Goal: Book appointment/travel/reservation

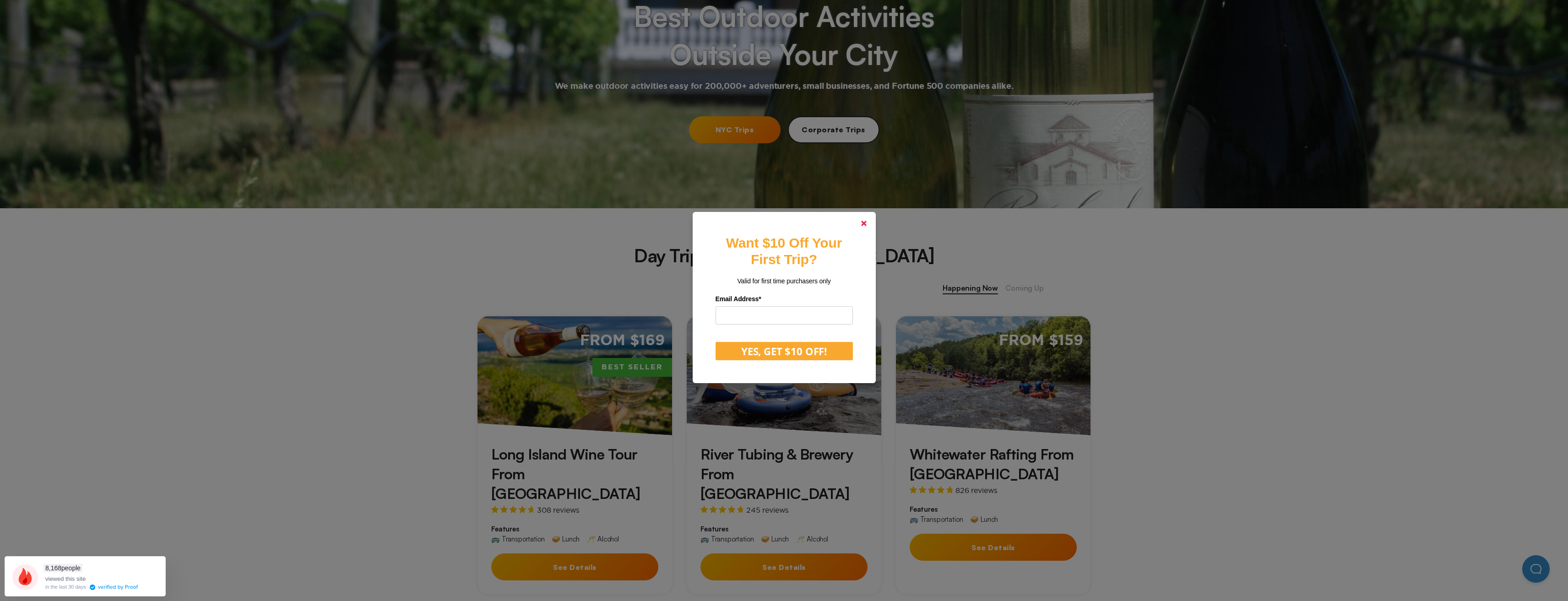
click at [864, 224] on icon at bounding box center [864, 223] width 6 height 6
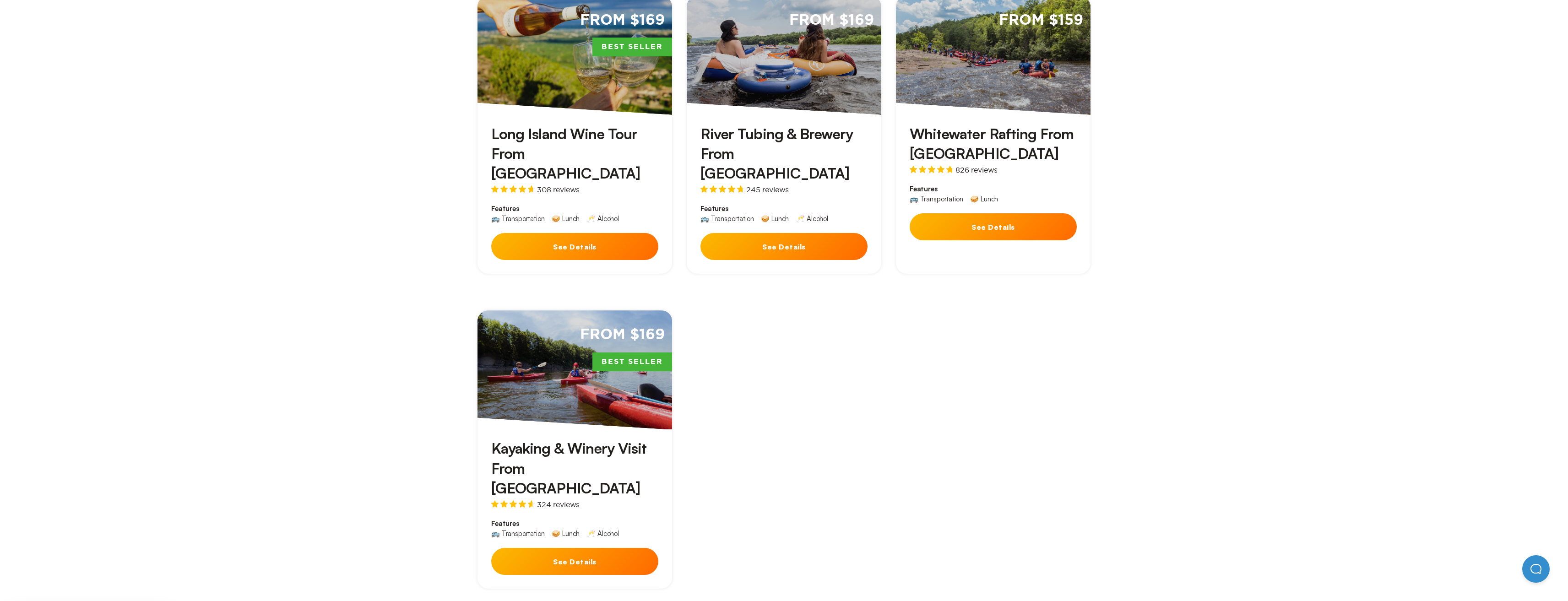
scroll to position [687, 0]
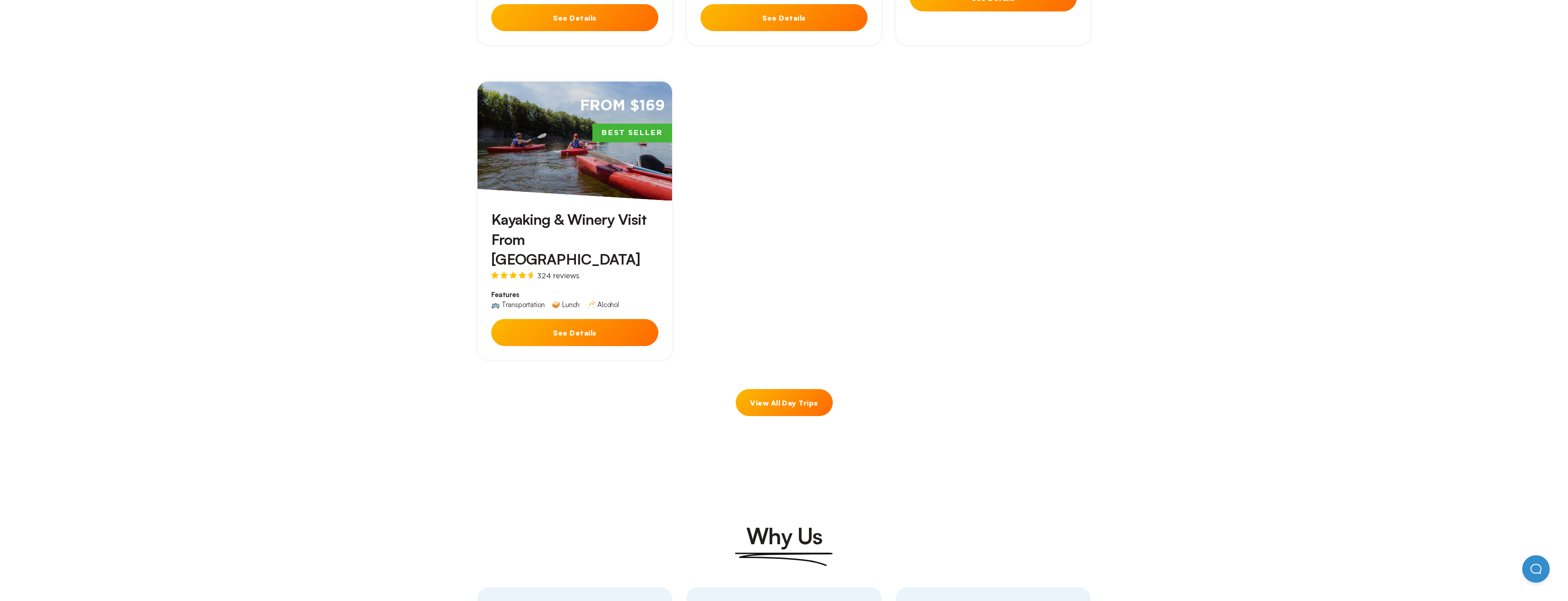
click at [806, 389] on link "View All Day Trips" at bounding box center [784, 403] width 97 height 27
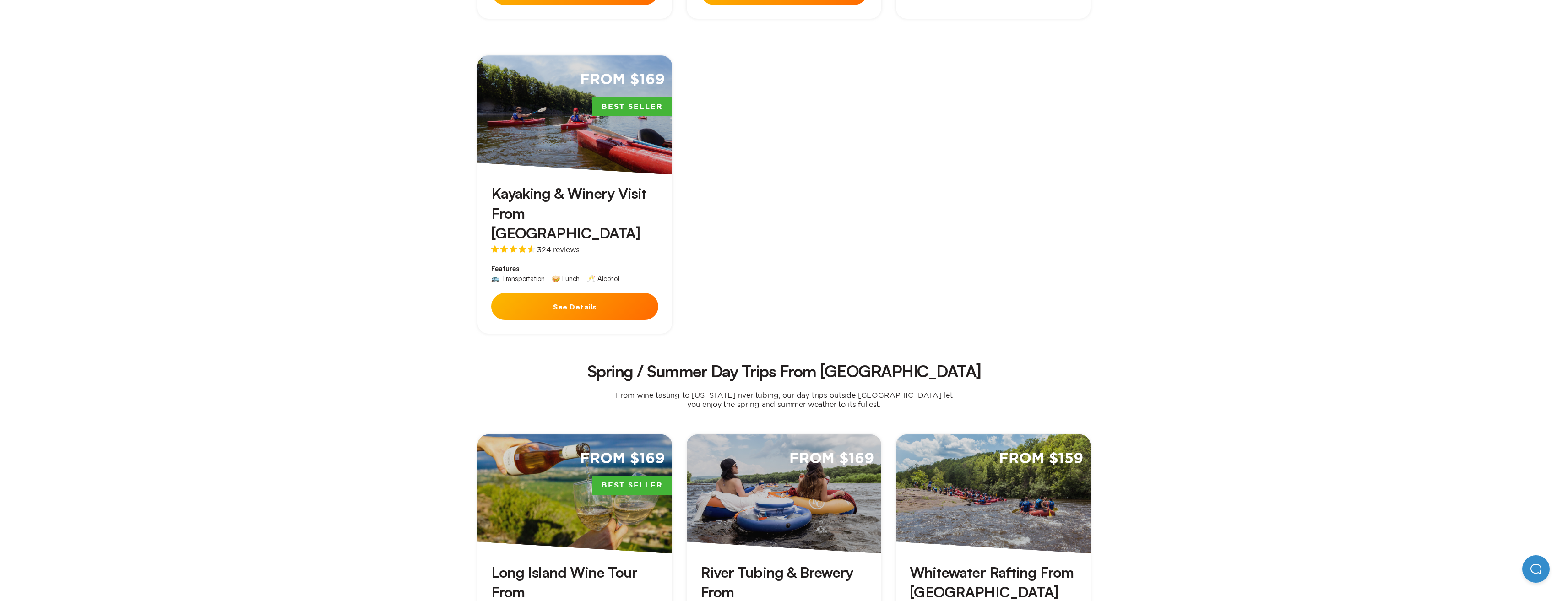
scroll to position [778, 0]
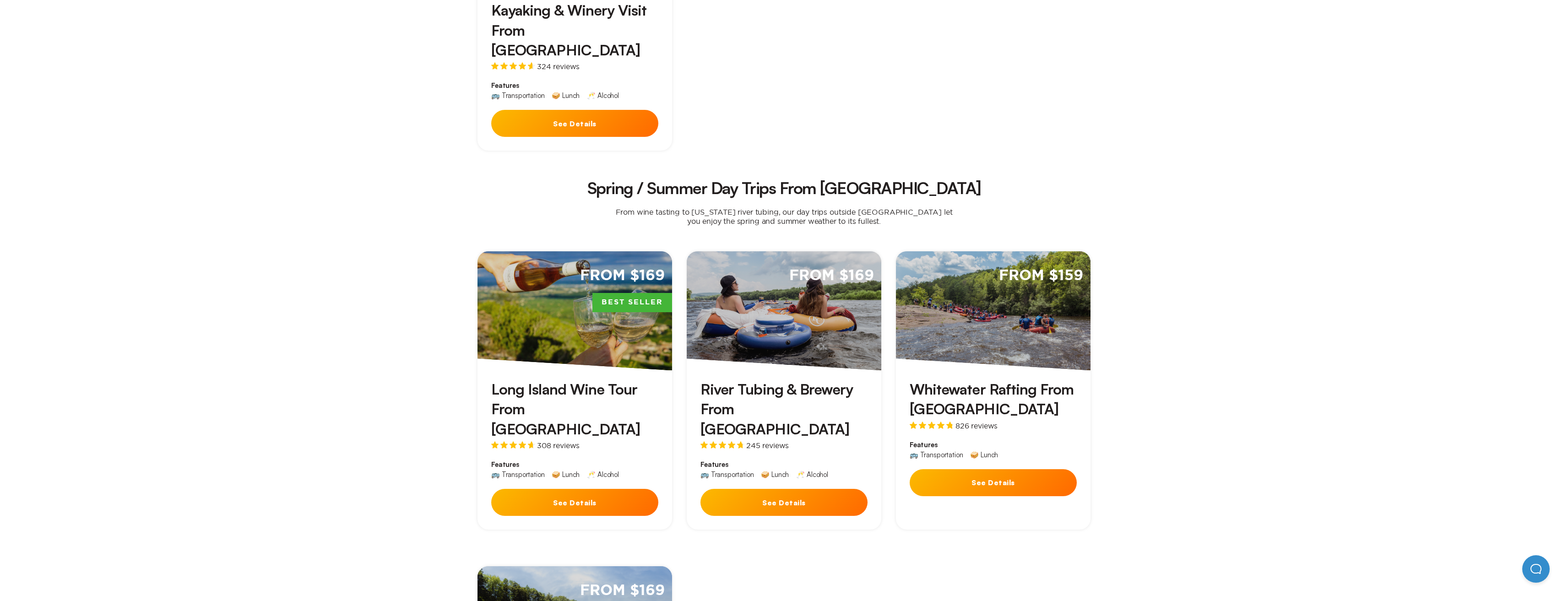
click at [767, 489] on button "See Details" at bounding box center [784, 503] width 167 height 27
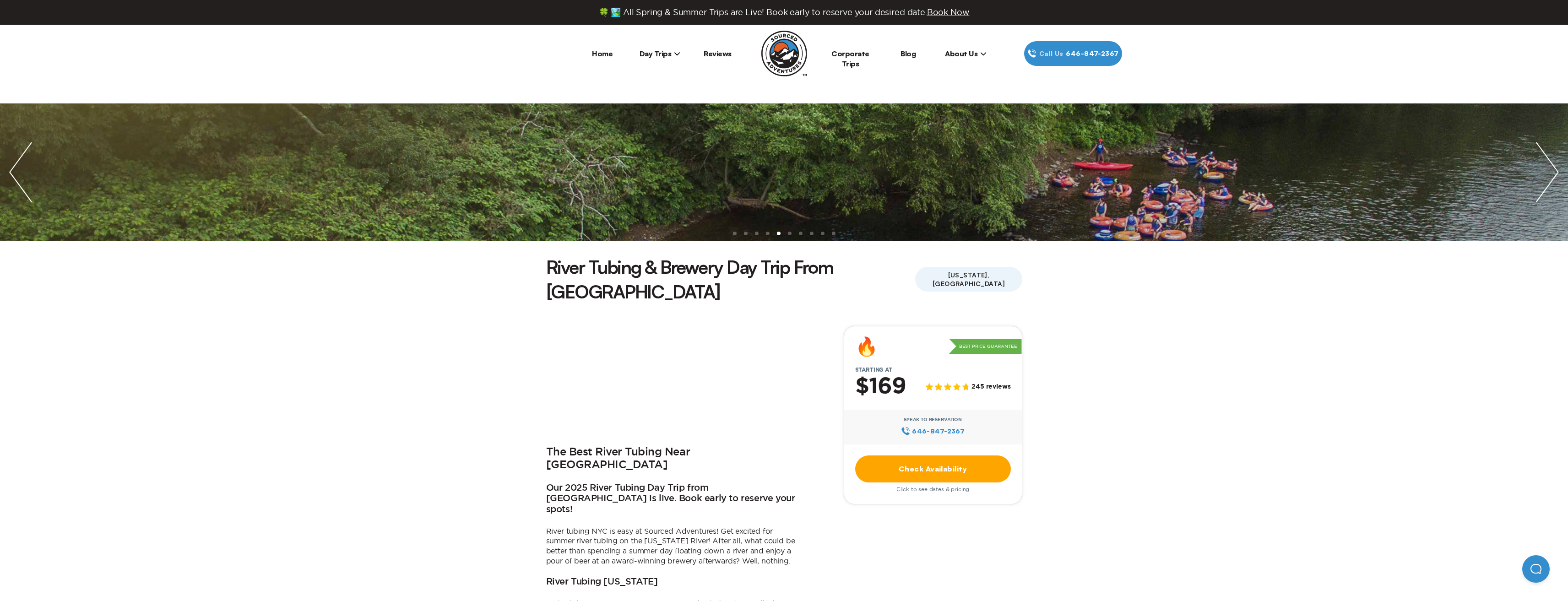
scroll to position [778, 0]
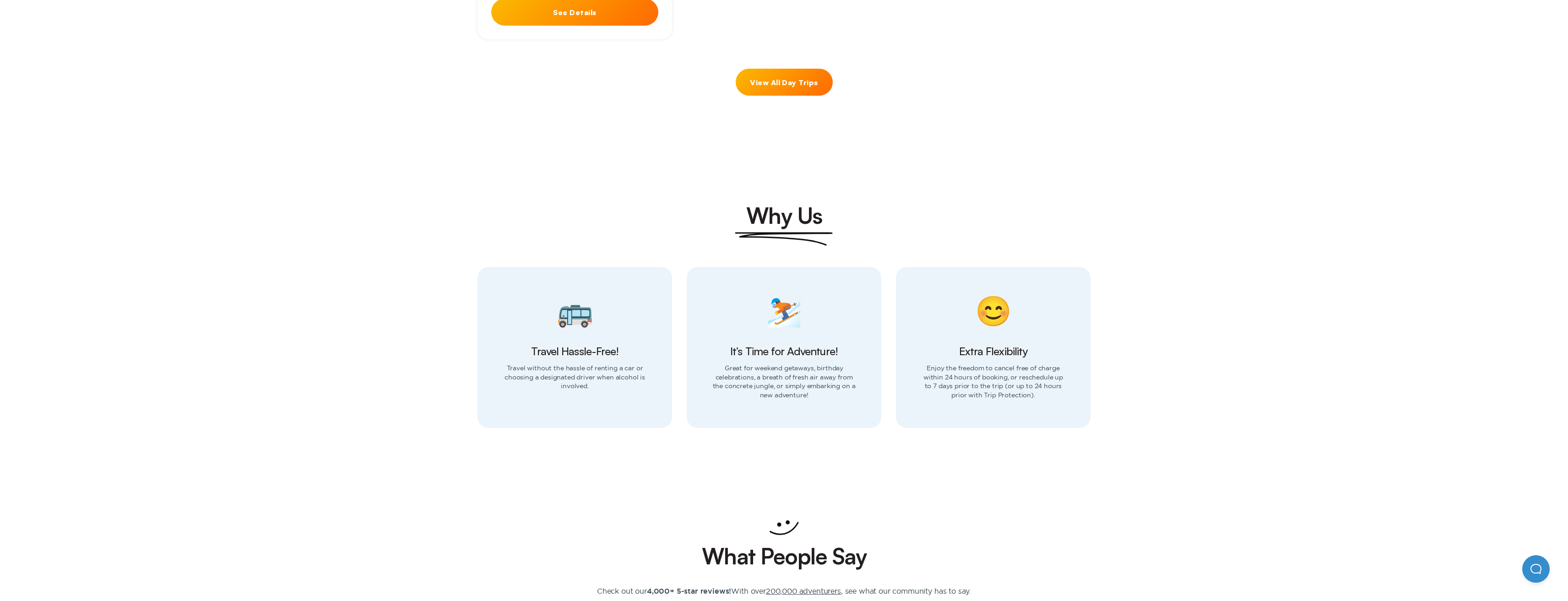
scroll to position [1236, 0]
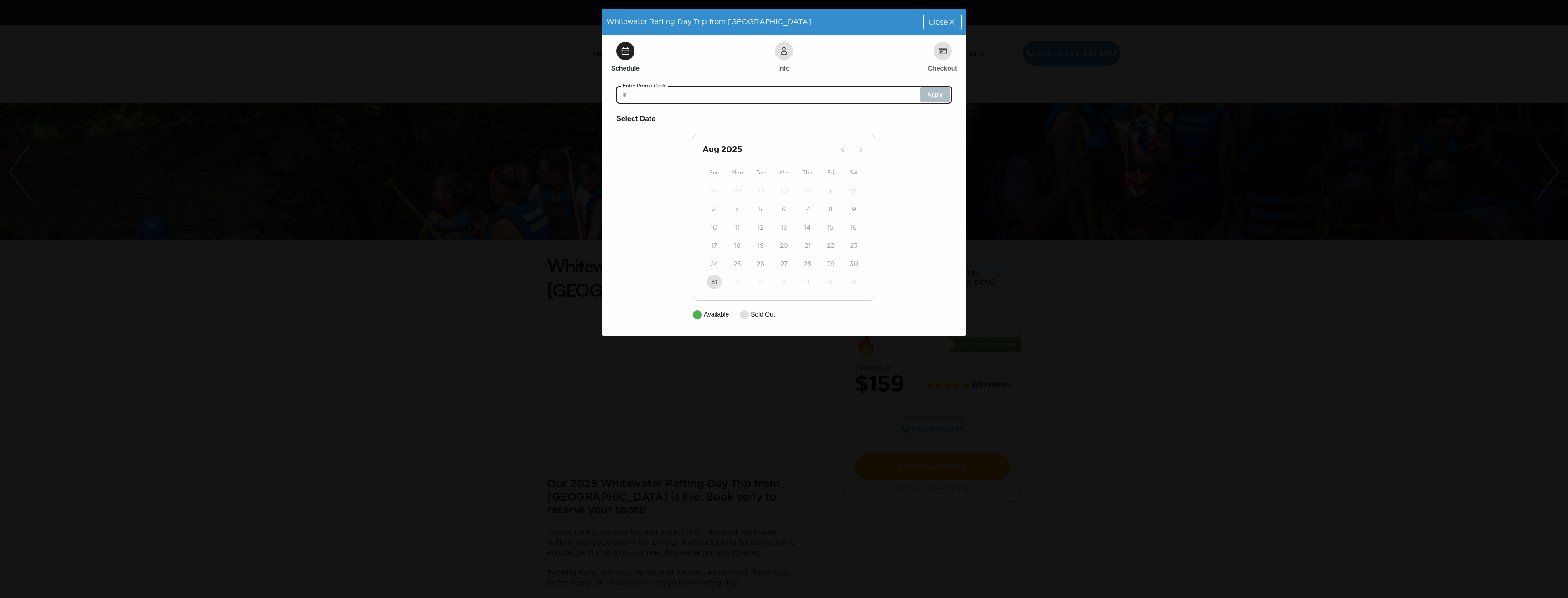
click at [781, 89] on input "text" at bounding box center [783, 95] width 335 height 18
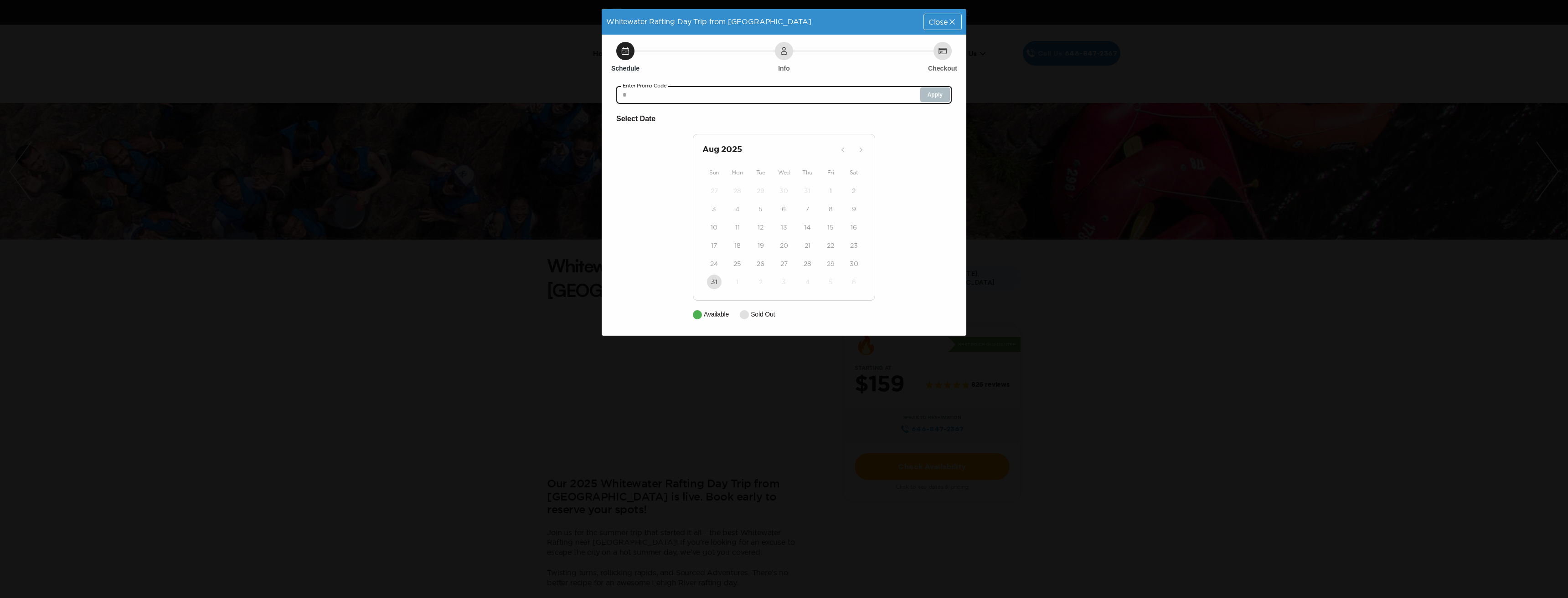
click at [832, 100] on input "text" at bounding box center [783, 95] width 335 height 18
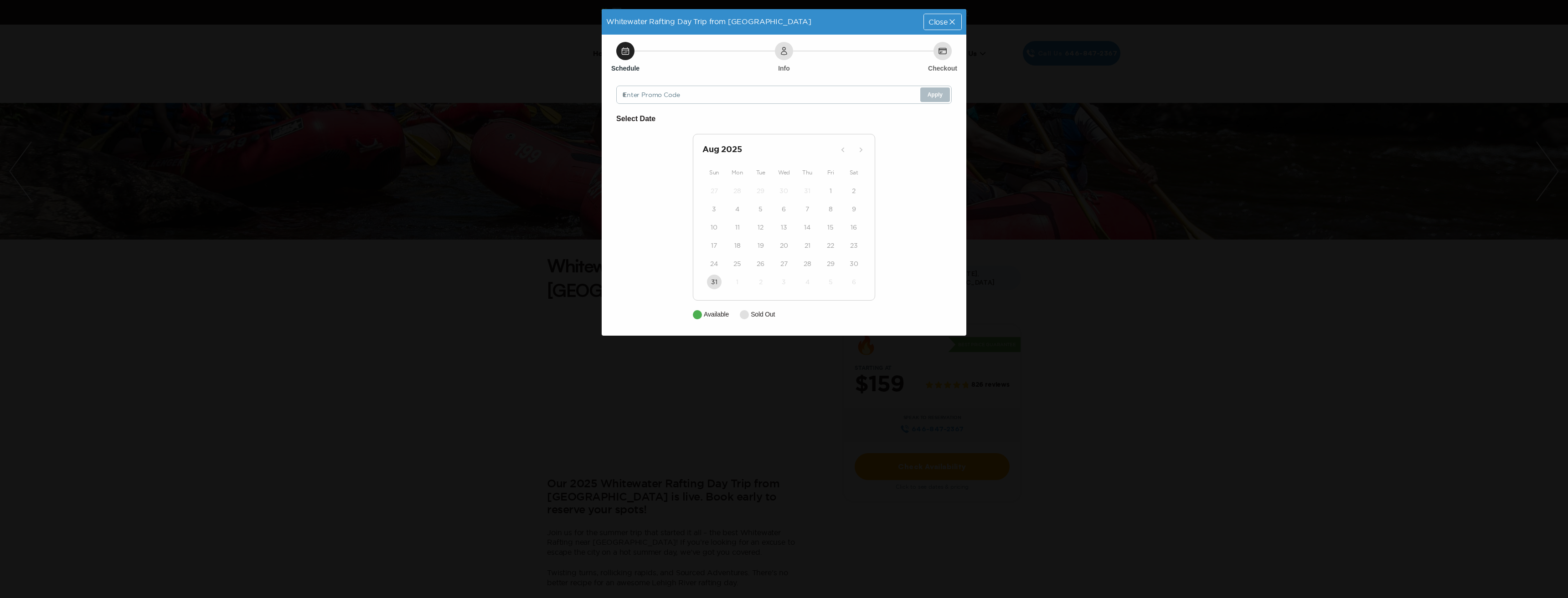
click at [945, 24] on span "Close" at bounding box center [937, 22] width 19 height 7
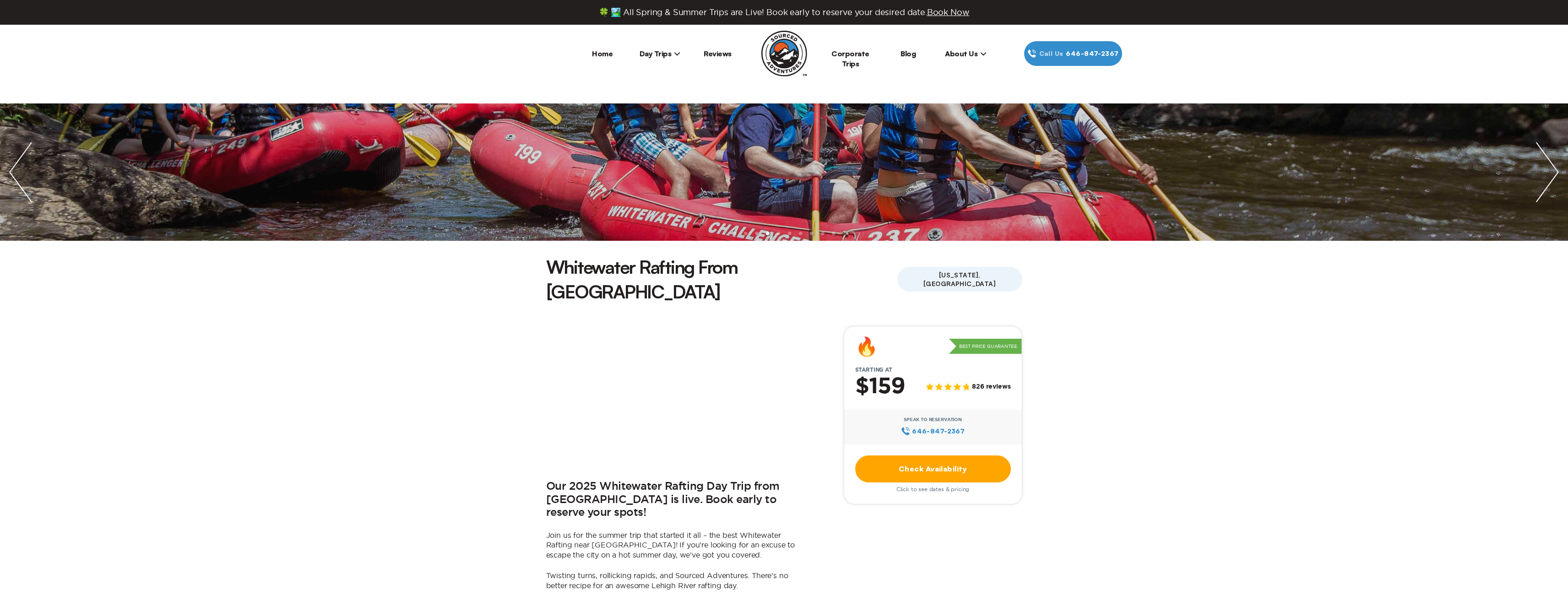
click at [932, 455] on link "Check Availability" at bounding box center [933, 469] width 156 height 27
